Goal: Task Accomplishment & Management: Complete application form

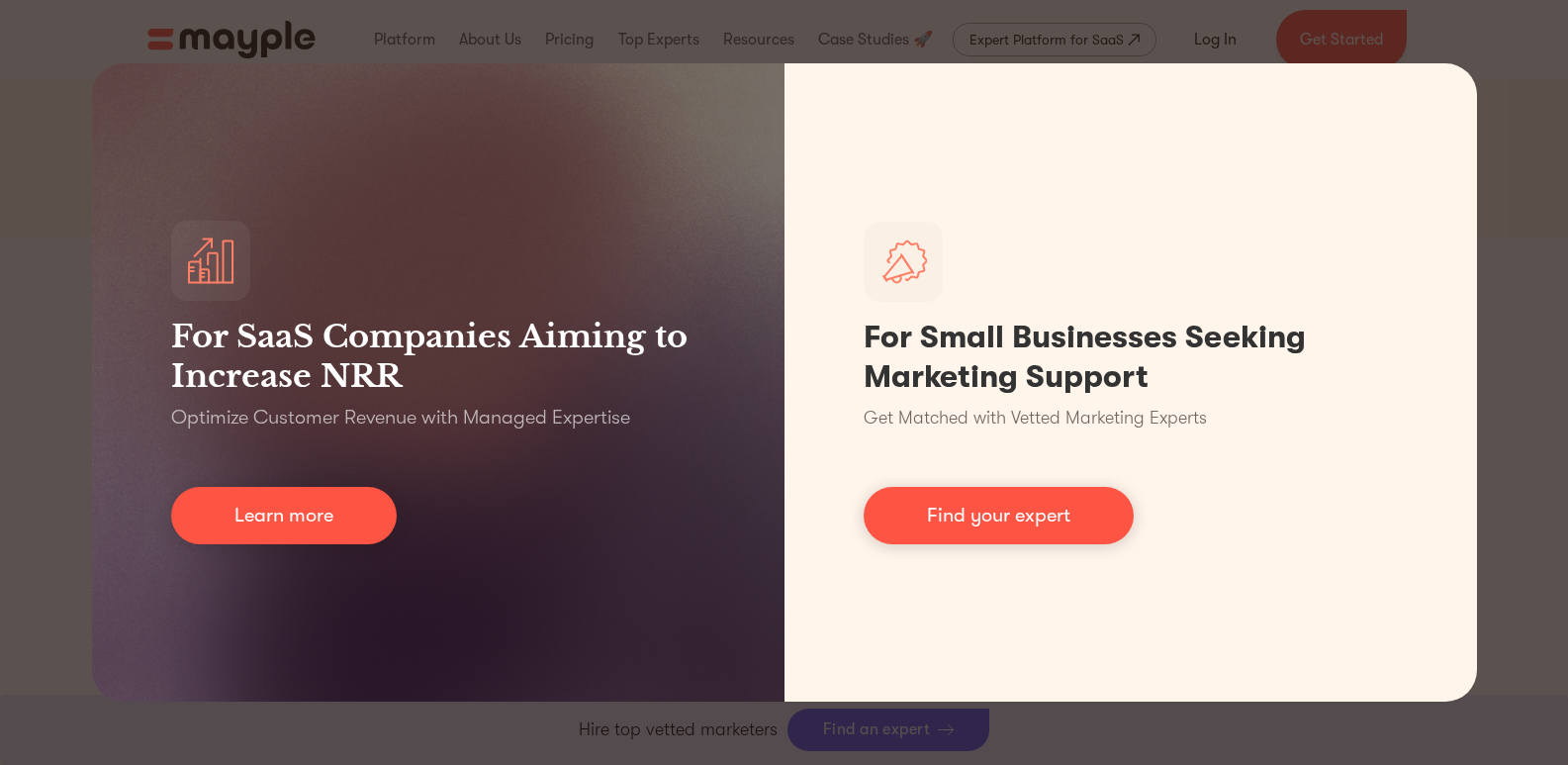
scroll to position [396, 0]
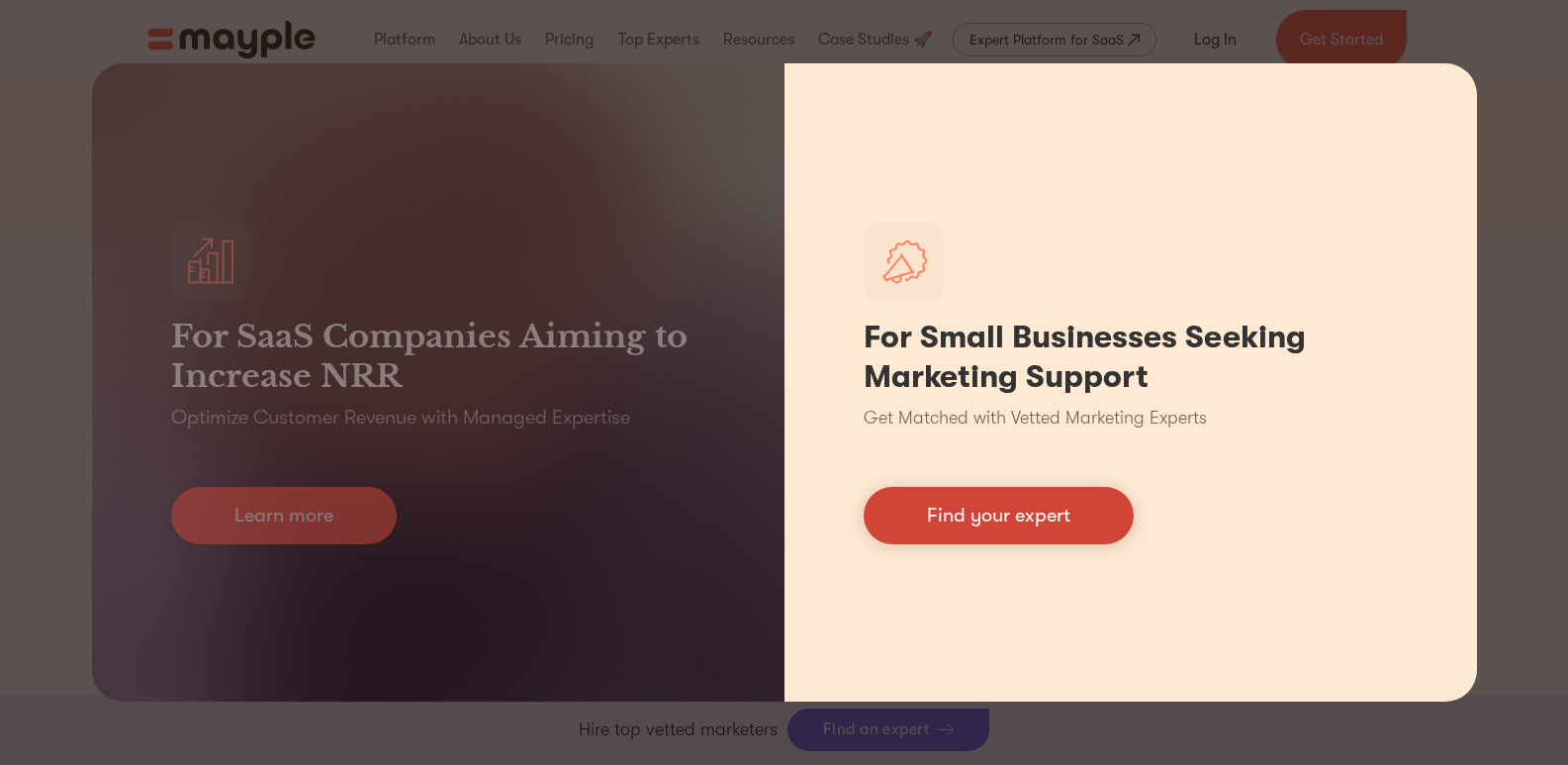
click at [960, 517] on link "Find your expert" at bounding box center [998, 516] width 270 height 57
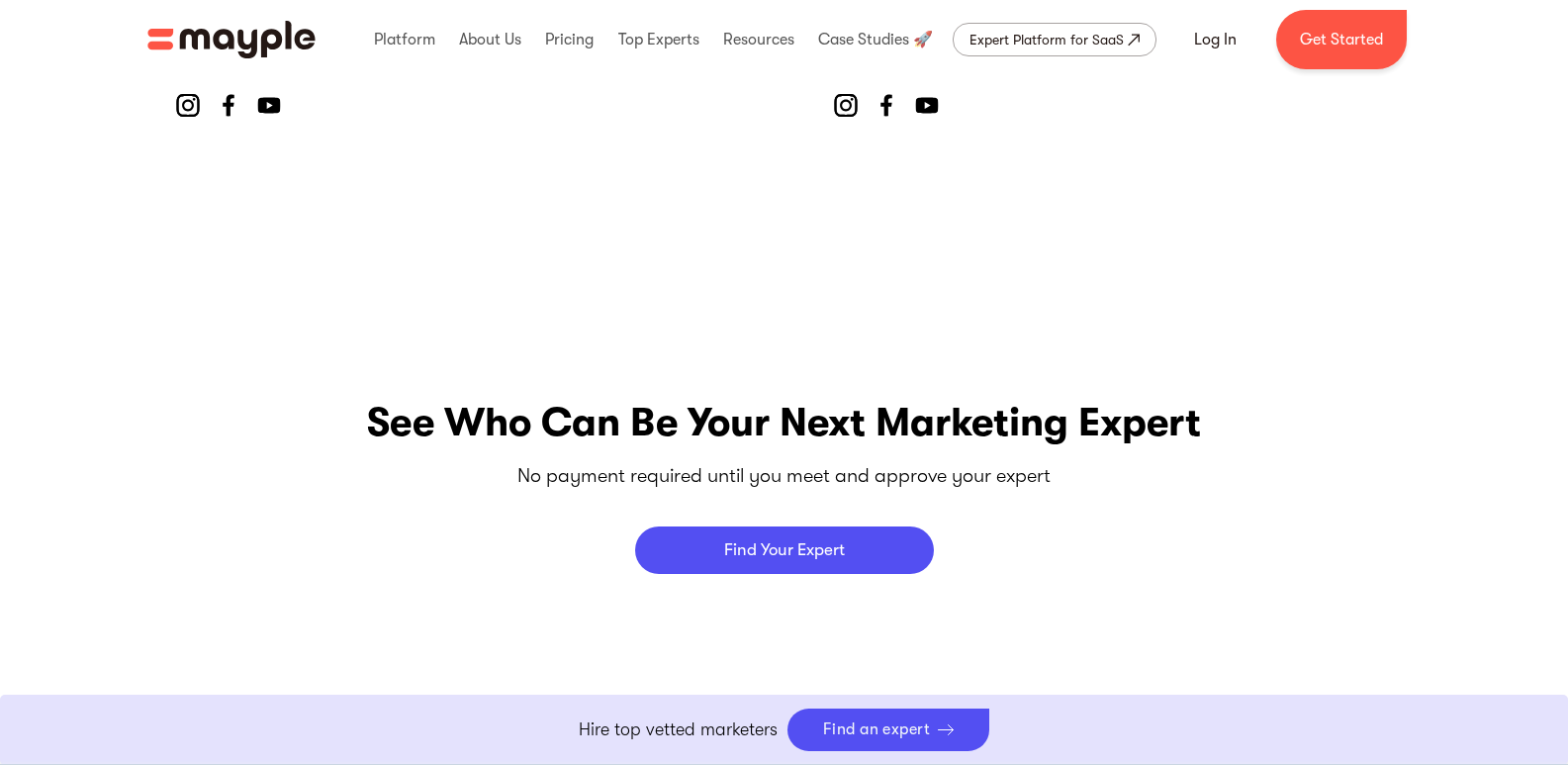
scroll to position [8002, 0]
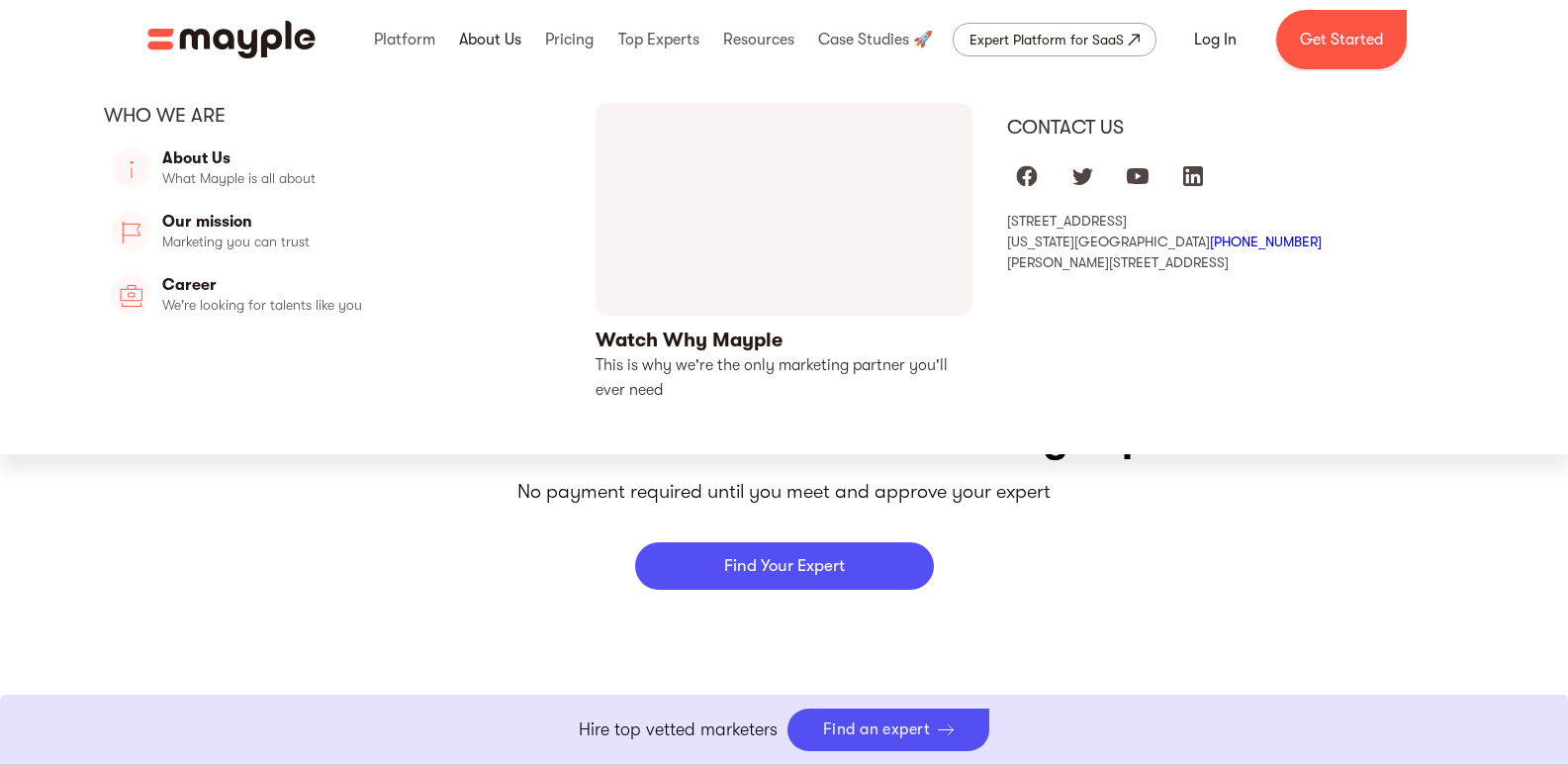
click at [486, 41] on link at bounding box center [490, 40] width 72 height 63
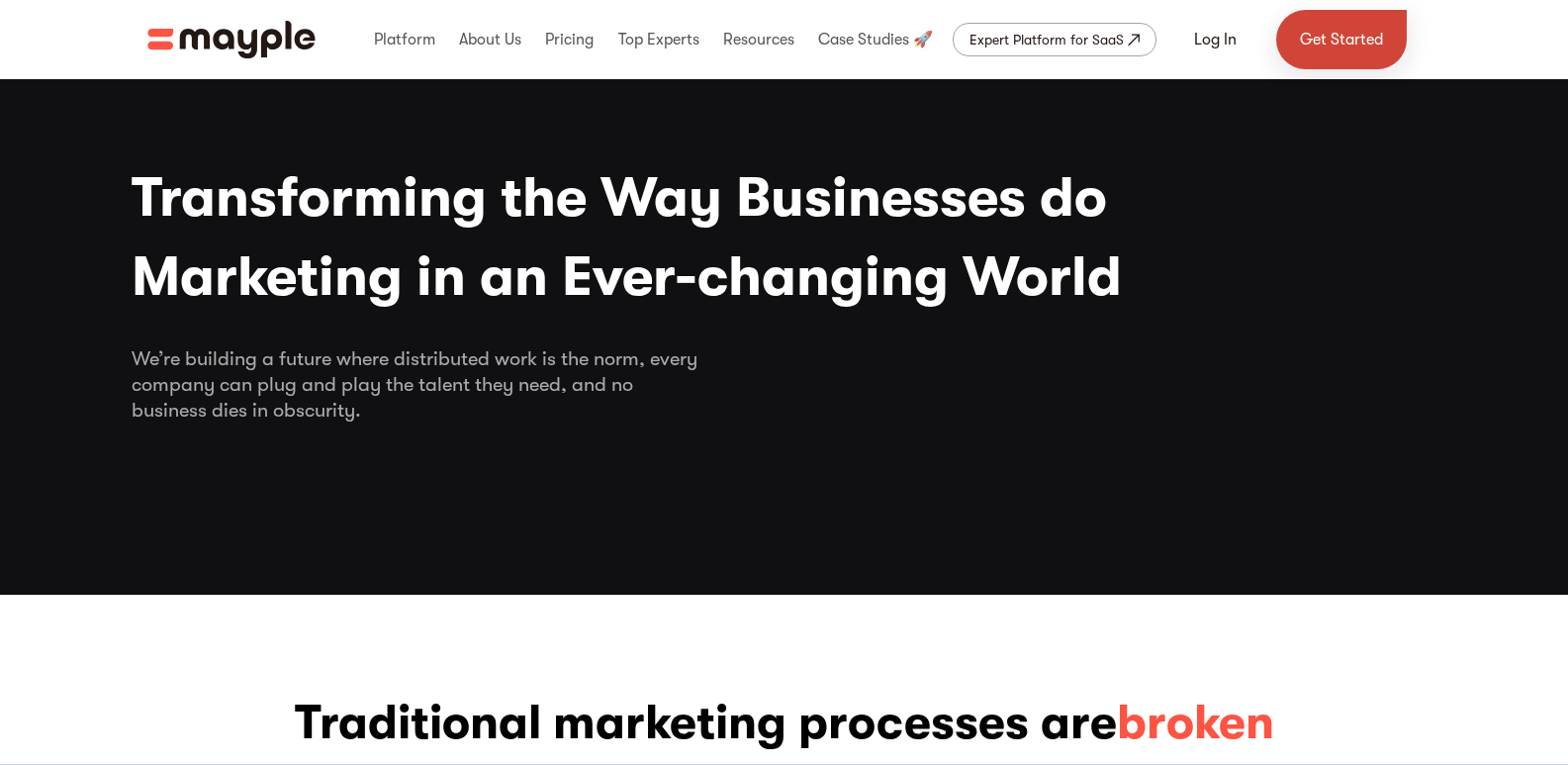
click at [1391, 25] on link "Get Started" at bounding box center [1341, 40] width 131 height 59
